Goal: Go to known website: Access a specific website the user already knows

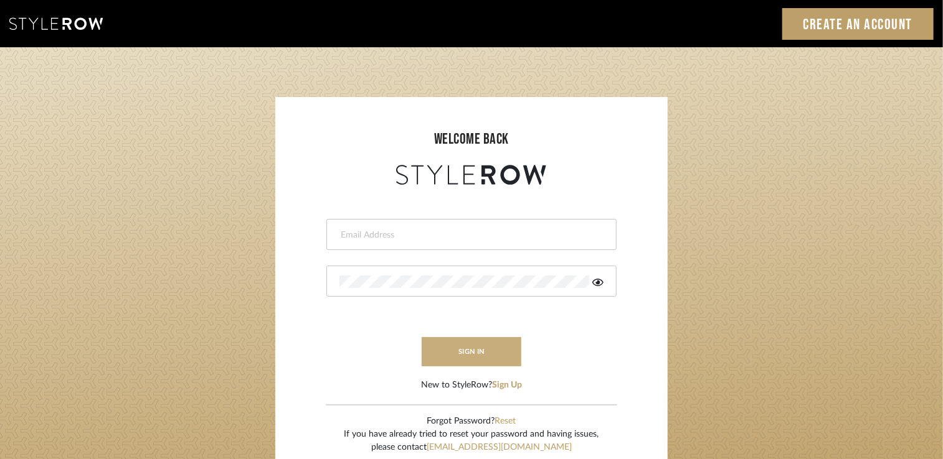
type input "[EMAIL_ADDRESS][DOMAIN_NAME]"
click at [463, 357] on button "sign in" at bounding box center [472, 351] width 100 height 29
